Goal: Information Seeking & Learning: Learn about a topic

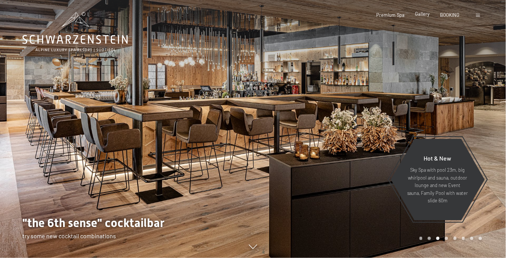
click at [415, 17] on span "Gallery" at bounding box center [422, 14] width 15 height 6
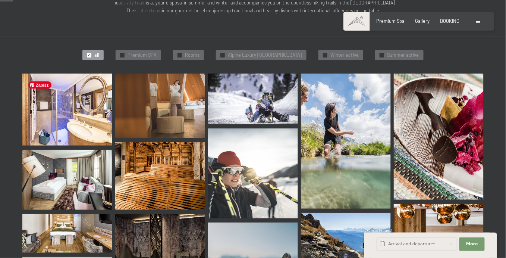
scroll to position [224, 0]
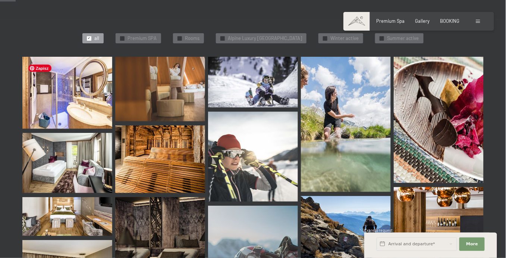
click at [81, 95] on img at bounding box center [67, 93] width 90 height 72
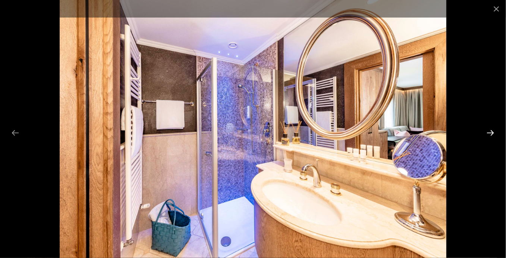
click at [493, 133] on button "Next slide" at bounding box center [491, 132] width 16 height 15
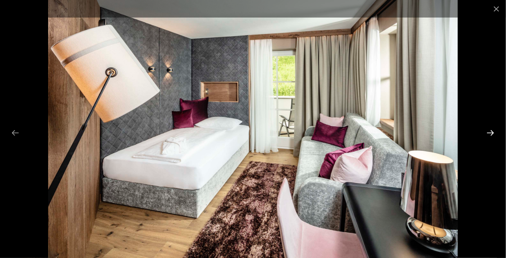
click at [493, 133] on button "Next slide" at bounding box center [491, 132] width 16 height 15
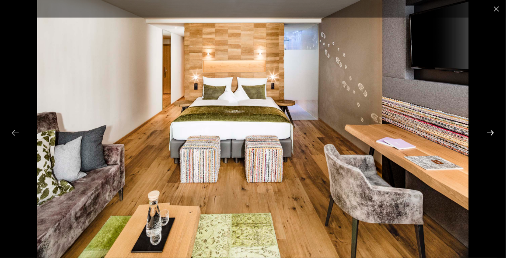
click at [493, 133] on button "Next slide" at bounding box center [491, 132] width 16 height 15
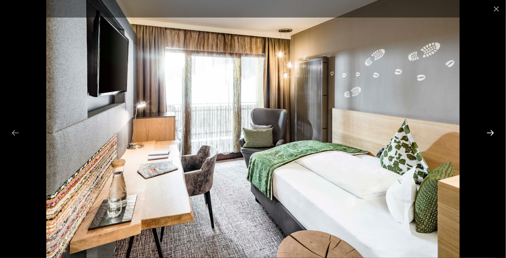
click at [493, 133] on button "Next slide" at bounding box center [491, 132] width 16 height 15
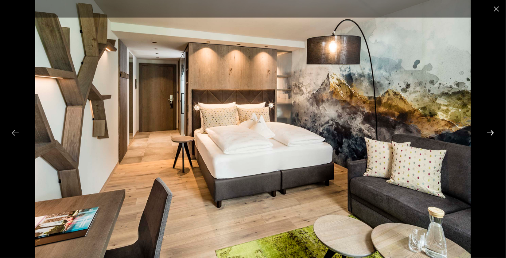
click at [493, 133] on button "Next slide" at bounding box center [491, 132] width 16 height 15
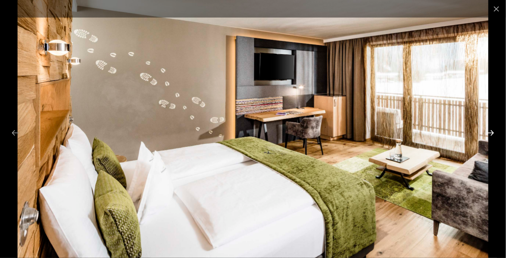
click at [493, 133] on button "Next slide" at bounding box center [491, 132] width 16 height 15
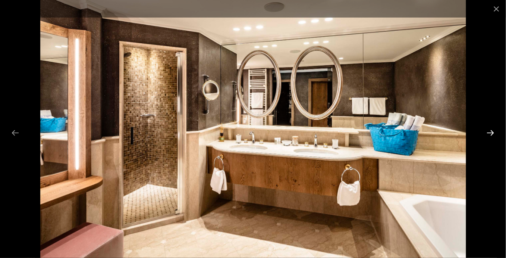
click at [493, 133] on button "Next slide" at bounding box center [491, 132] width 16 height 15
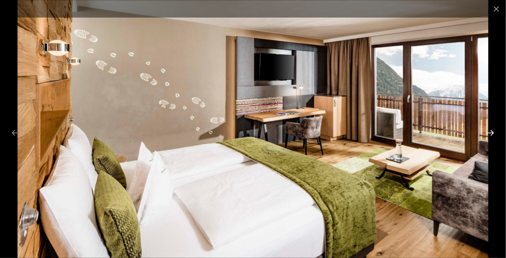
click at [493, 133] on button "Next slide" at bounding box center [491, 132] width 16 height 15
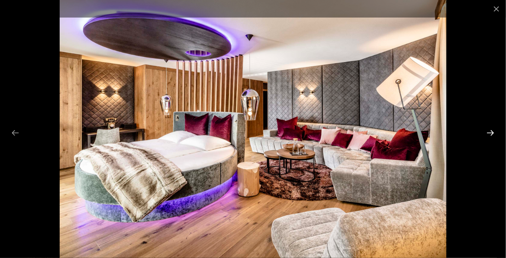
click at [493, 133] on button "Next slide" at bounding box center [491, 132] width 16 height 15
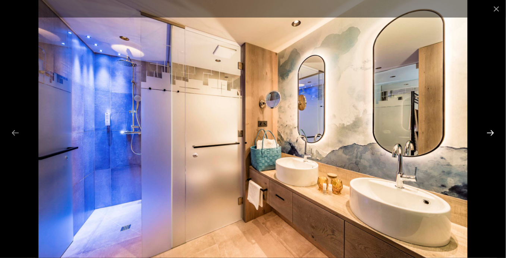
click at [492, 132] on button "Next slide" at bounding box center [491, 132] width 16 height 15
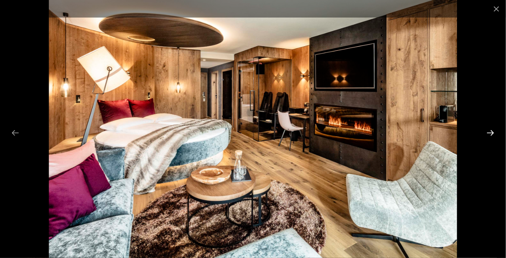
click at [492, 132] on button "Next slide" at bounding box center [491, 132] width 16 height 15
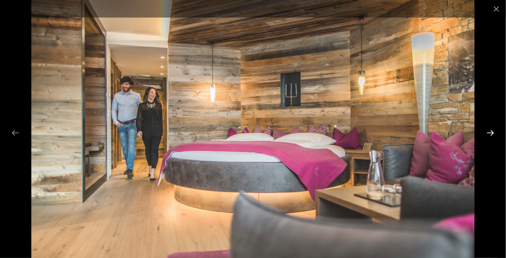
click at [492, 132] on button "Next slide" at bounding box center [491, 132] width 16 height 15
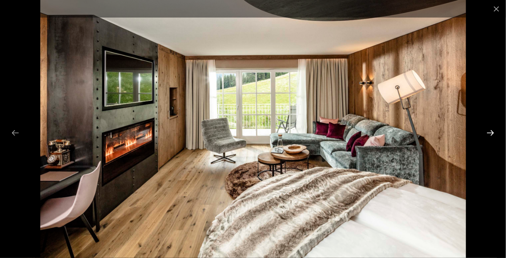
click at [492, 132] on button "Next slide" at bounding box center [491, 132] width 16 height 15
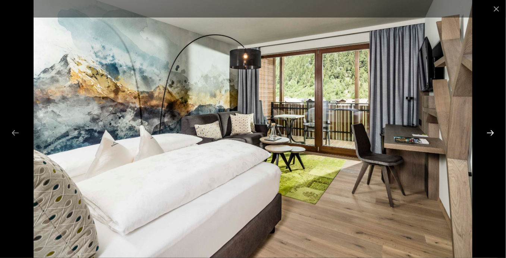
click at [492, 132] on button "Next slide" at bounding box center [491, 132] width 16 height 15
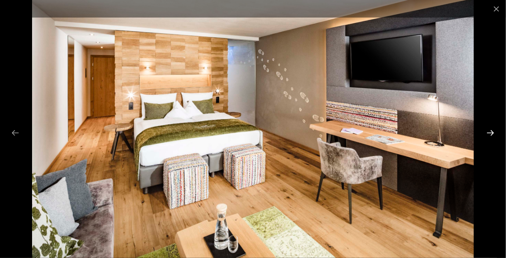
click at [492, 132] on button "Next slide" at bounding box center [491, 132] width 16 height 15
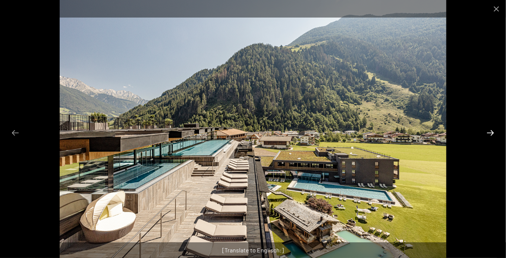
click at [492, 132] on button "Next slide" at bounding box center [491, 132] width 16 height 15
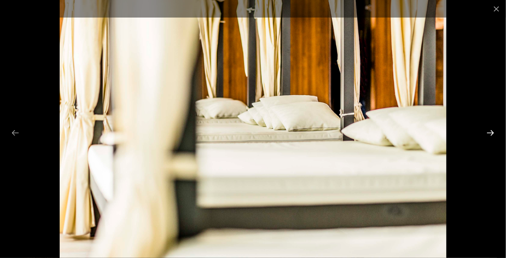
click at [492, 132] on button "Next slide" at bounding box center [491, 132] width 16 height 15
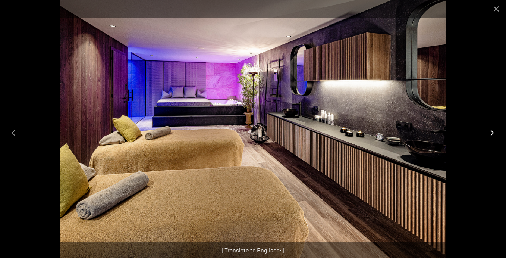
click at [492, 132] on button "Next slide" at bounding box center [491, 132] width 16 height 15
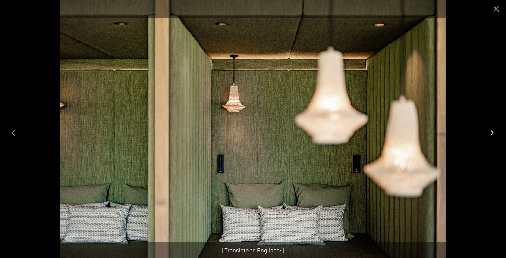
click at [492, 132] on button "Next slide" at bounding box center [491, 132] width 16 height 15
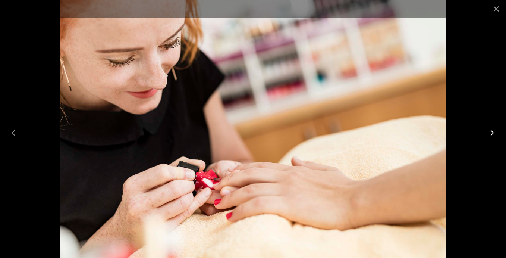
click at [492, 132] on button "Next slide" at bounding box center [491, 132] width 16 height 15
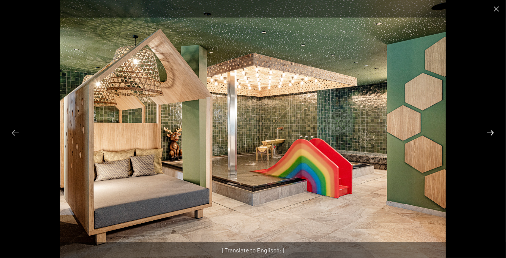
click at [492, 132] on button "Next slide" at bounding box center [491, 132] width 16 height 15
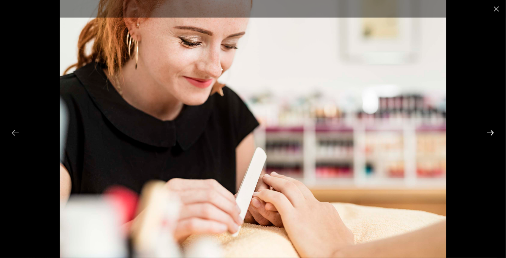
click at [492, 132] on button "Next slide" at bounding box center [491, 132] width 16 height 15
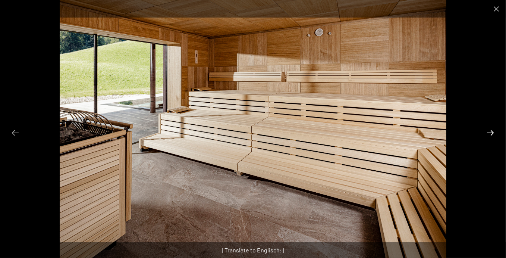
click at [492, 132] on button "Next slide" at bounding box center [491, 132] width 16 height 15
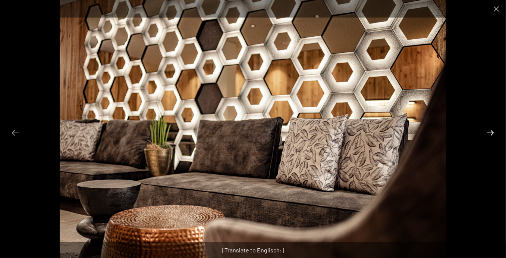
click at [492, 132] on button "Next slide" at bounding box center [491, 132] width 16 height 15
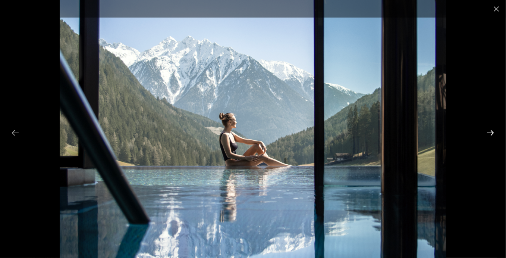
click at [490, 132] on button "Next slide" at bounding box center [491, 132] width 16 height 15
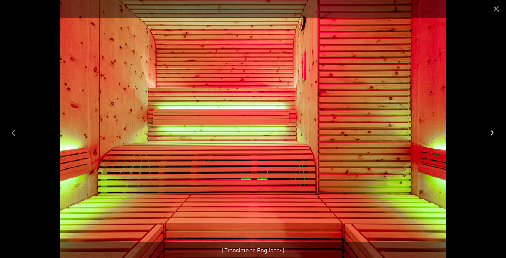
click at [490, 132] on button "Next slide" at bounding box center [491, 132] width 16 height 15
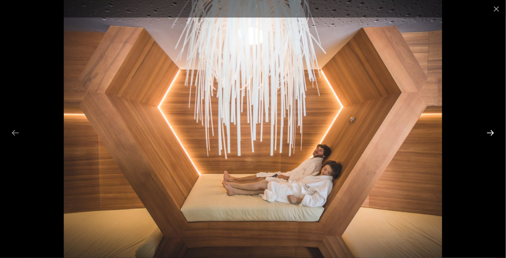
click at [490, 132] on button "Next slide" at bounding box center [491, 132] width 16 height 15
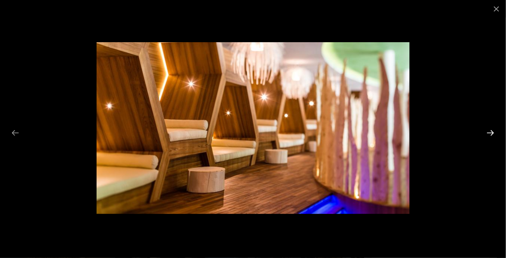
click at [490, 132] on button "Next slide" at bounding box center [491, 132] width 16 height 15
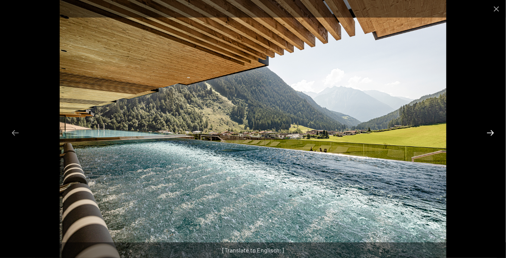
click at [490, 132] on button "Next slide" at bounding box center [491, 132] width 16 height 15
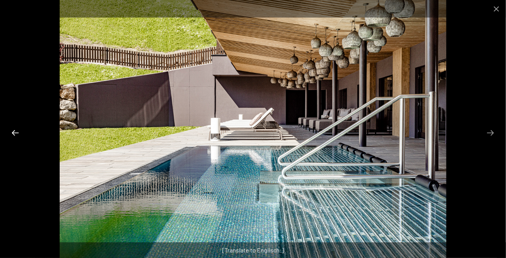
click at [12, 131] on button "Previous slide" at bounding box center [15, 132] width 16 height 15
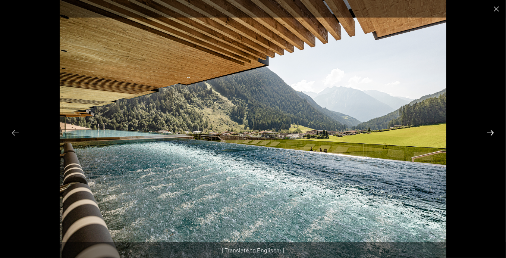
click at [492, 132] on button "Next slide" at bounding box center [491, 132] width 16 height 15
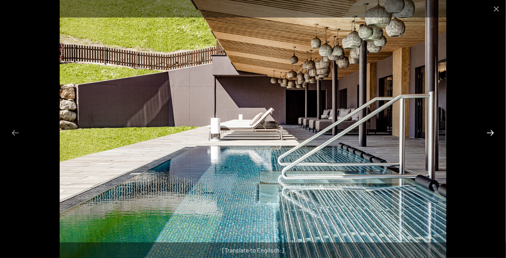
click at [492, 132] on button "Next slide" at bounding box center [491, 132] width 16 height 15
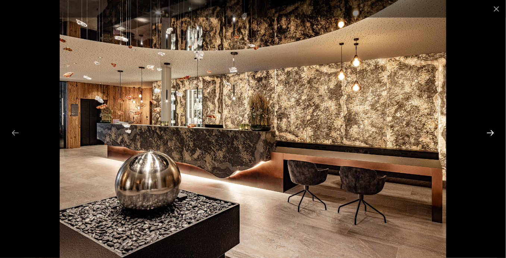
click at [492, 132] on button "Next slide" at bounding box center [491, 132] width 16 height 15
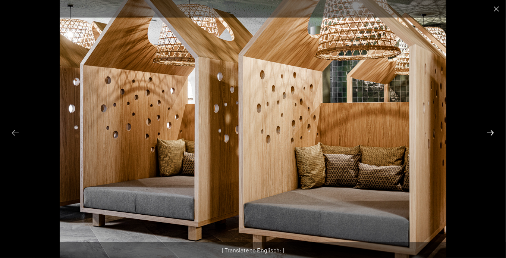
click at [492, 132] on button "Next slide" at bounding box center [491, 132] width 16 height 15
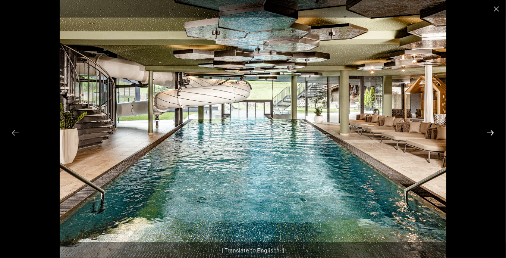
click at [492, 132] on button "Next slide" at bounding box center [491, 132] width 16 height 15
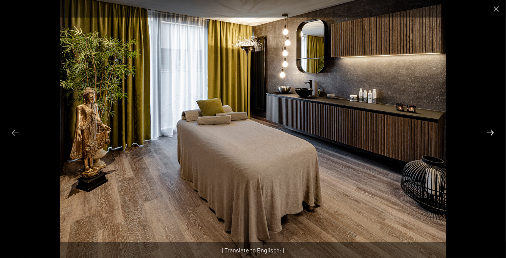
click at [492, 132] on button "Next slide" at bounding box center [491, 132] width 16 height 15
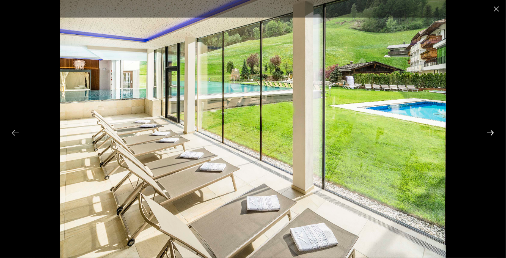
click at [492, 132] on button "Next slide" at bounding box center [491, 132] width 16 height 15
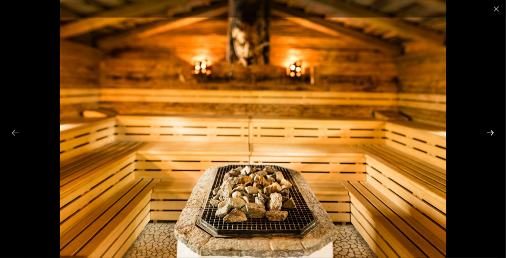
click at [492, 132] on button "Next slide" at bounding box center [491, 132] width 16 height 15
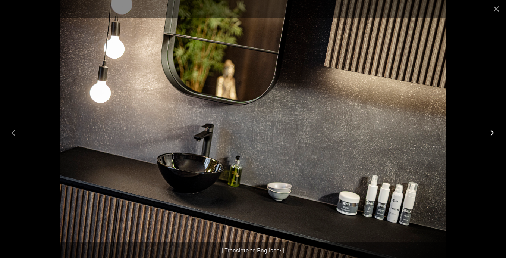
click at [492, 132] on button "Next slide" at bounding box center [491, 132] width 16 height 15
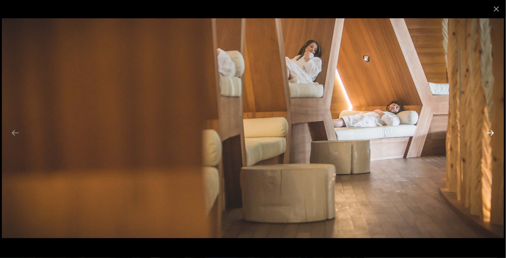
click at [492, 132] on button "Next slide" at bounding box center [491, 132] width 16 height 15
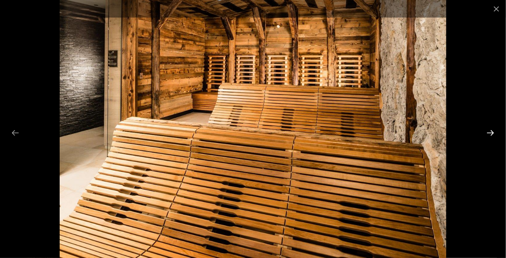
click at [492, 132] on button "Next slide" at bounding box center [491, 132] width 16 height 15
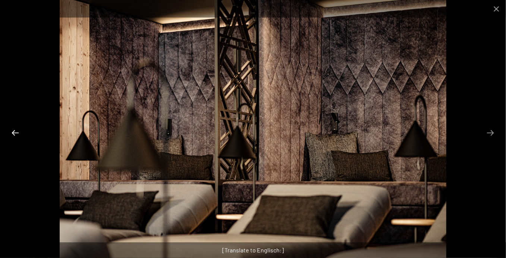
click at [13, 133] on button "Previous slide" at bounding box center [15, 132] width 16 height 15
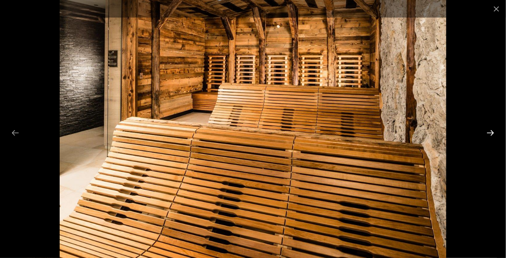
click at [494, 132] on button "Next slide" at bounding box center [491, 132] width 16 height 15
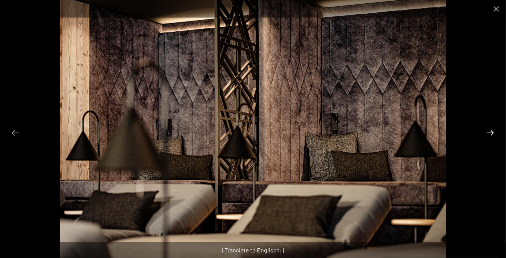
click at [494, 132] on button "Next slide" at bounding box center [491, 132] width 16 height 15
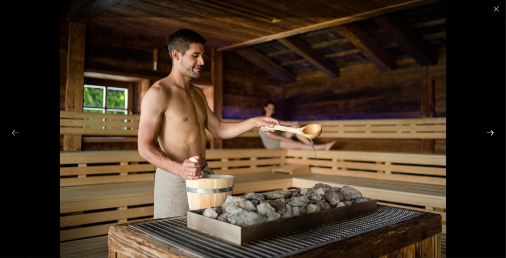
click at [494, 132] on button "Next slide" at bounding box center [491, 132] width 16 height 15
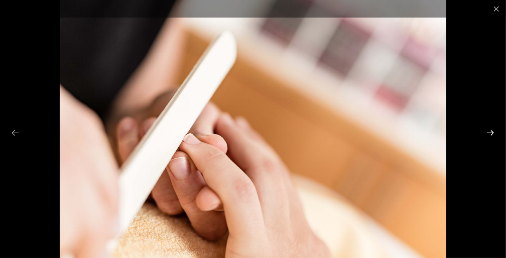
click at [494, 132] on button "Next slide" at bounding box center [491, 132] width 16 height 15
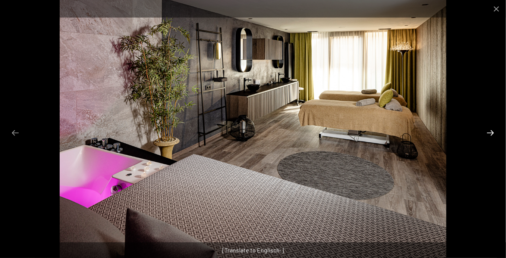
click at [494, 132] on button "Next slide" at bounding box center [491, 132] width 16 height 15
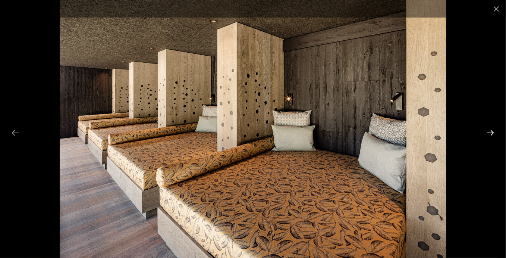
click at [492, 133] on button "Next slide" at bounding box center [491, 132] width 16 height 15
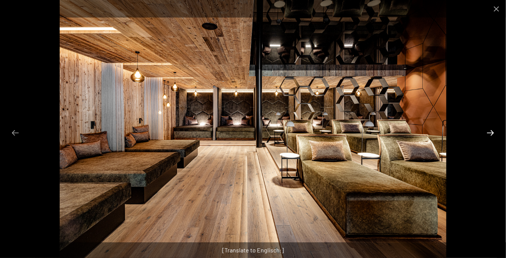
click at [492, 133] on button "Next slide" at bounding box center [491, 132] width 16 height 15
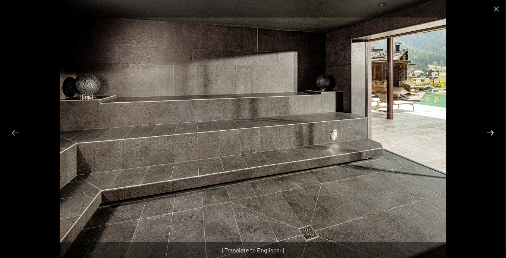
click at [492, 132] on button "Next slide" at bounding box center [491, 132] width 16 height 15
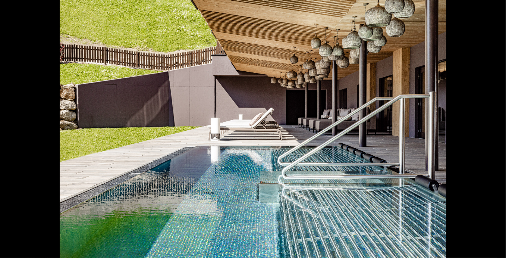
click at [492, 132] on button "Next slide" at bounding box center [495, 132] width 16 height 15
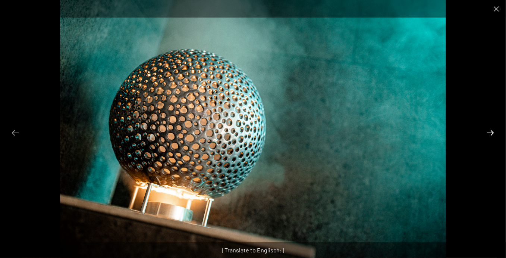
click at [492, 132] on button "Next slide" at bounding box center [491, 132] width 16 height 15
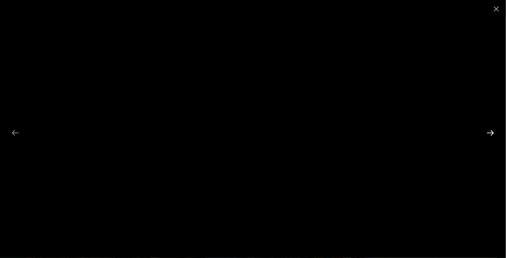
click at [492, 132] on button "Next slide" at bounding box center [491, 132] width 16 height 15
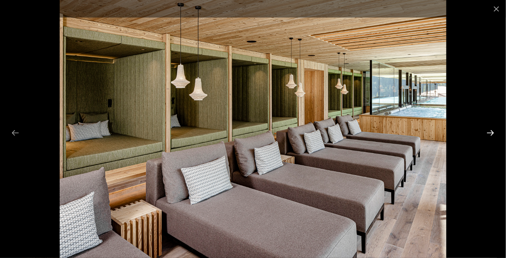
click at [492, 132] on button "Next slide" at bounding box center [491, 132] width 16 height 15
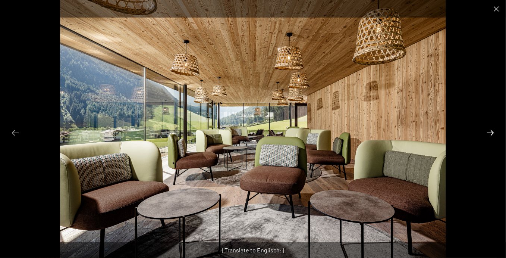
click at [492, 132] on button "Next slide" at bounding box center [491, 132] width 16 height 15
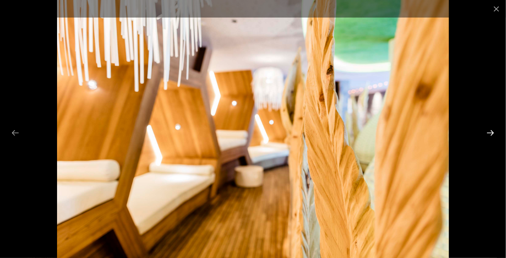
click at [492, 132] on button "Next slide" at bounding box center [491, 132] width 16 height 15
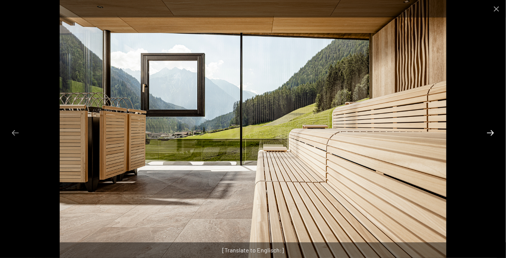
click at [492, 132] on button "Next slide" at bounding box center [491, 132] width 16 height 15
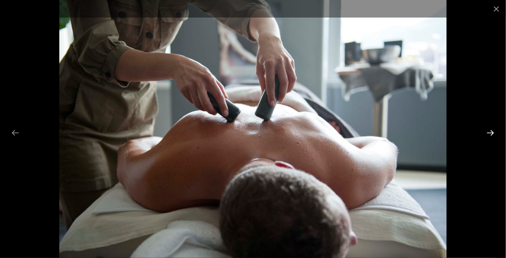
click at [492, 132] on button "Next slide" at bounding box center [491, 132] width 16 height 15
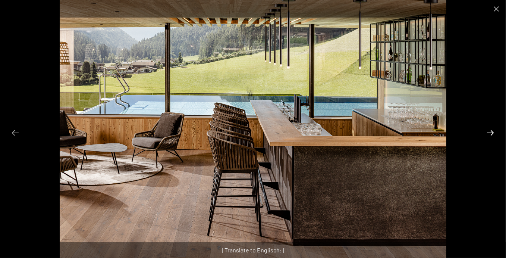
click at [492, 132] on button "Next slide" at bounding box center [491, 132] width 16 height 15
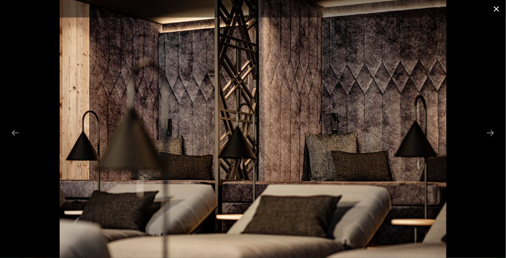
click at [496, 6] on button "Close gallery" at bounding box center [496, 9] width 19 height 18
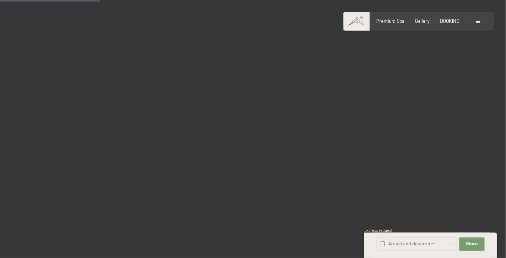
scroll to position [1454, 0]
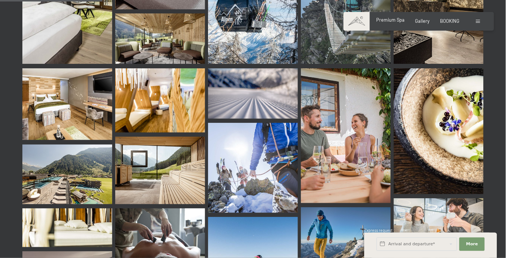
click at [392, 23] on span "Premium Spa" at bounding box center [391, 20] width 28 height 6
click at [383, 22] on span "Premium Spa" at bounding box center [391, 20] width 28 height 6
click at [383, 20] on span "Premium Spa" at bounding box center [391, 20] width 28 height 6
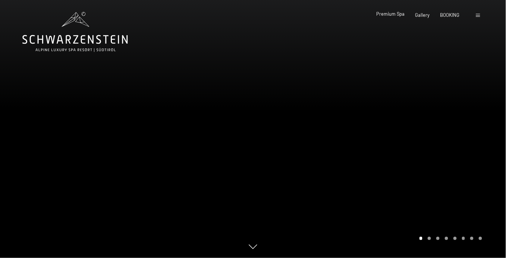
click at [377, 15] on span "Premium Spa" at bounding box center [391, 14] width 28 height 6
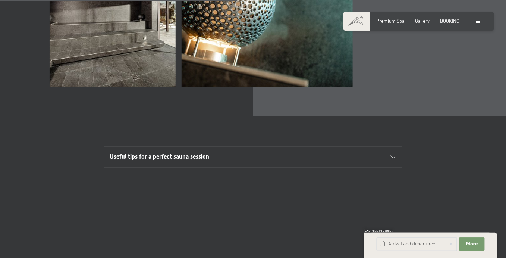
scroll to position [2163, 0]
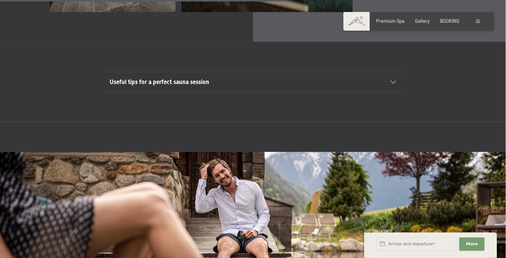
click at [129, 85] on span "Useful tips for a perfect sauna session" at bounding box center [160, 81] width 100 height 7
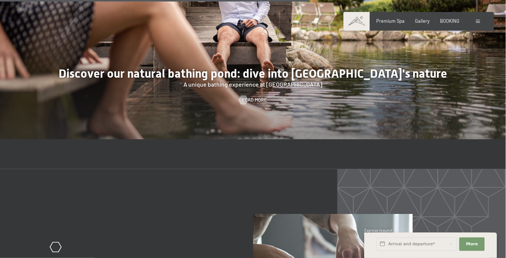
scroll to position [2311, 0]
